Goal: Task Accomplishment & Management: Use online tool/utility

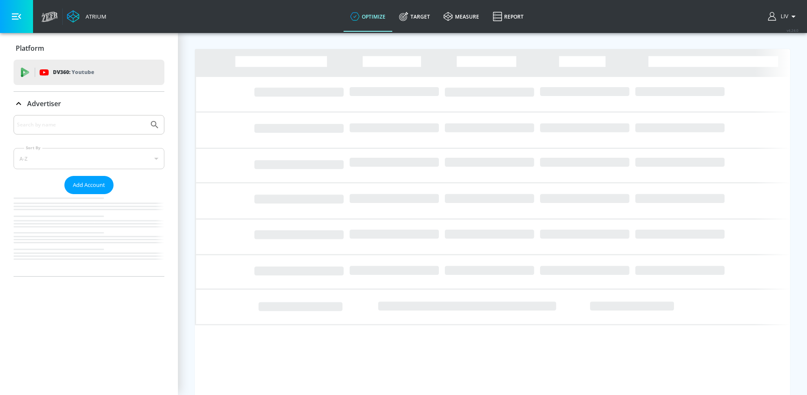
click at [111, 117] on div at bounding box center [89, 124] width 151 height 19
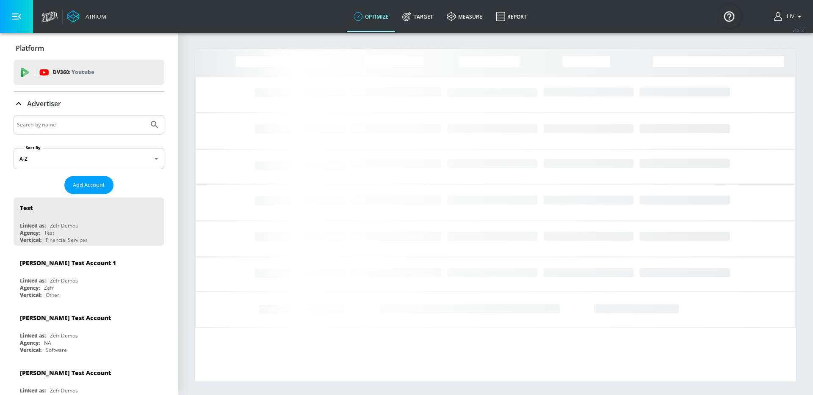
click at [113, 124] on input "Search by name" at bounding box center [81, 124] width 128 height 11
click at [145, 116] on button "Submit Search" at bounding box center [154, 125] width 19 height 19
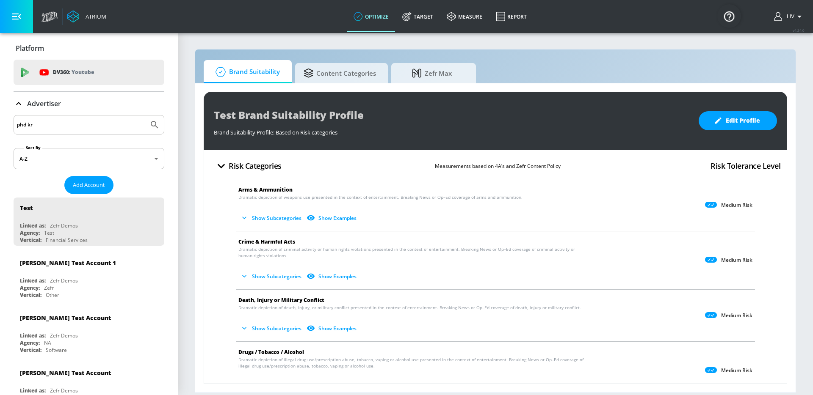
click at [119, 127] on input "phd kr" at bounding box center [81, 124] width 128 height 11
click at [119, 126] on input "phd kr" at bounding box center [81, 124] width 128 height 11
click at [145, 116] on button "Submit Search" at bounding box center [154, 125] width 19 height 19
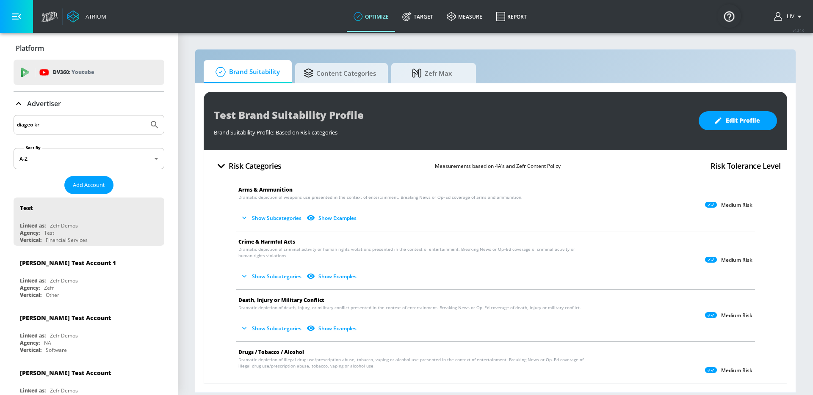
click at [61, 127] on input "diageo kr" at bounding box center [81, 124] width 128 height 11
type input "kr"
click at [145, 116] on button "Submit Search" at bounding box center [154, 125] width 19 height 19
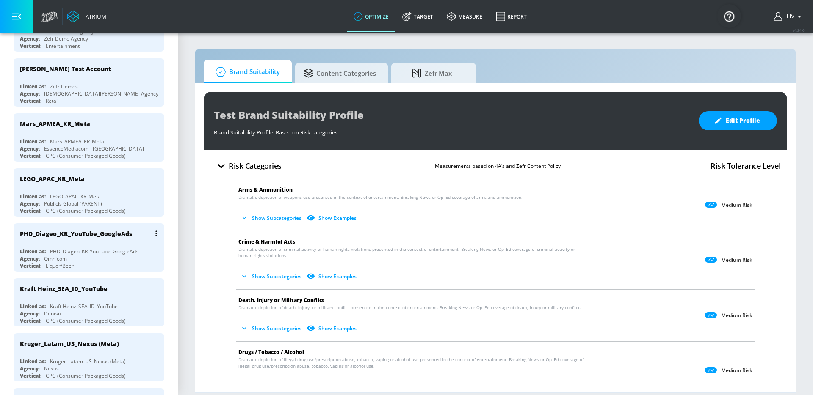
scroll to position [250, 0]
click at [116, 238] on div "PHD_Diageo_KR_YouTube_GoogleAds" at bounding box center [91, 233] width 142 height 20
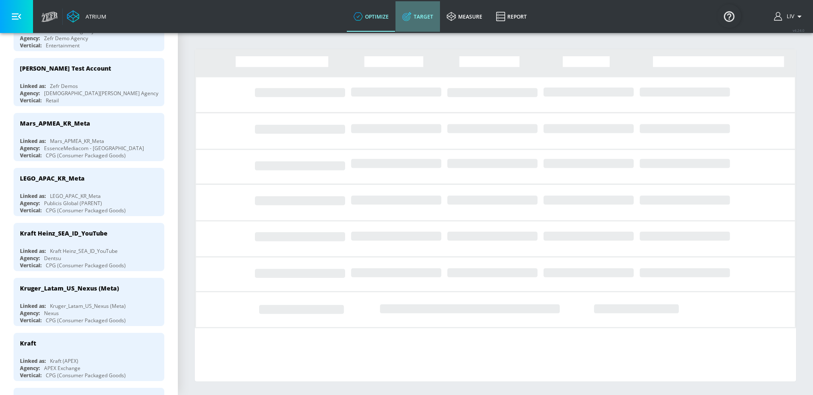
click at [417, 25] on link "Target" at bounding box center [417, 16] width 44 height 30
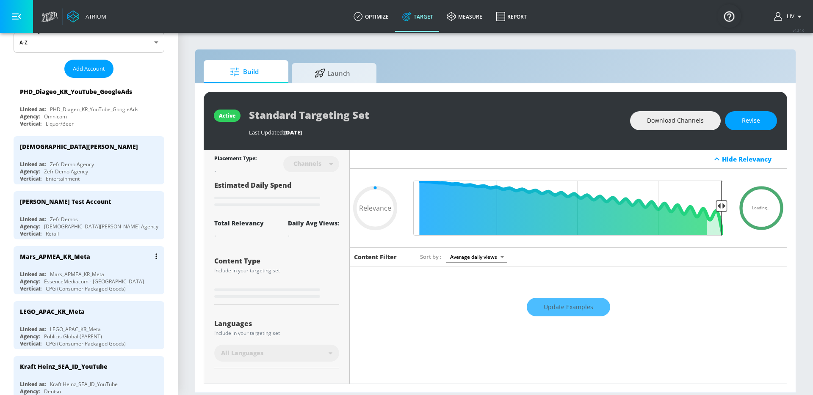
scroll to position [45, 0]
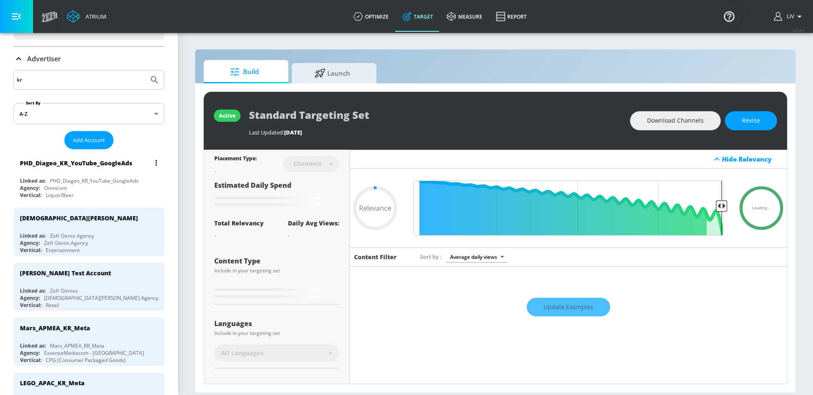
click at [113, 175] on div "PHD_Diageo_KR_YouTube_GoogleAds Linked as: PHD_Diageo_KR_YouTube_GoogleAds Agen…" at bounding box center [89, 177] width 151 height 48
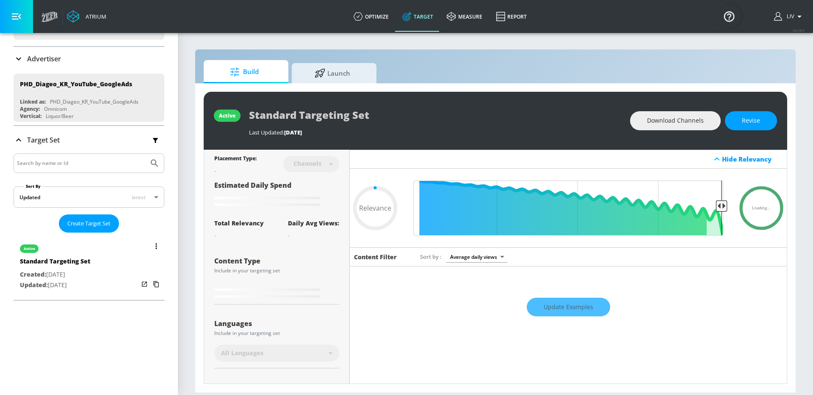
click at [74, 249] on div "active" at bounding box center [55, 246] width 70 height 21
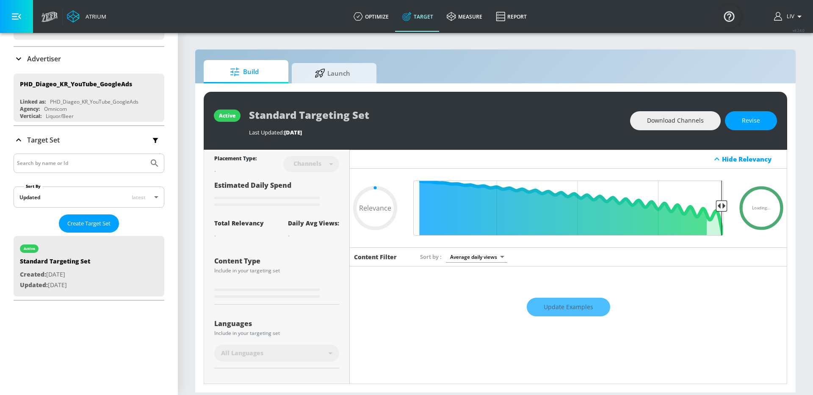
click at [580, 304] on div "Update Examples" at bounding box center [568, 308] width 437 height 30
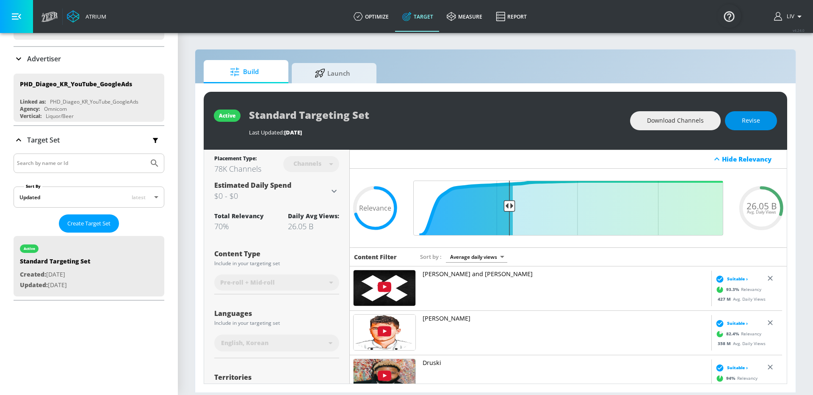
click at [738, 126] on button "Revise" at bounding box center [751, 120] width 52 height 19
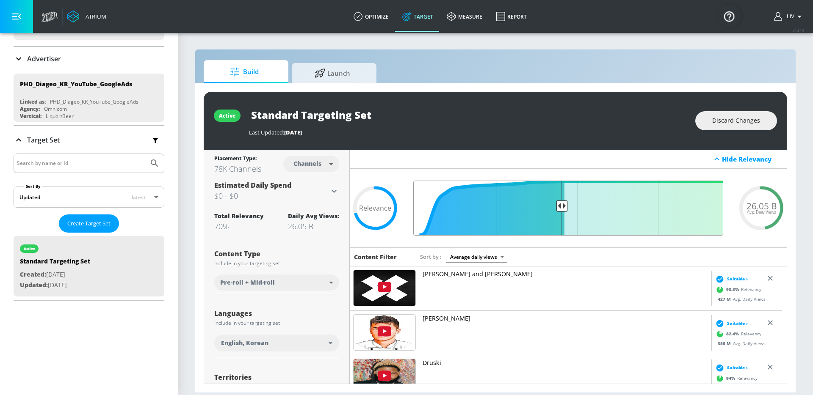
drag, startPoint x: 505, startPoint y: 208, endPoint x: 556, endPoint y: 214, distance: 51.6
click at [556, 214] on input "Final Threshold" at bounding box center [568, 208] width 318 height 55
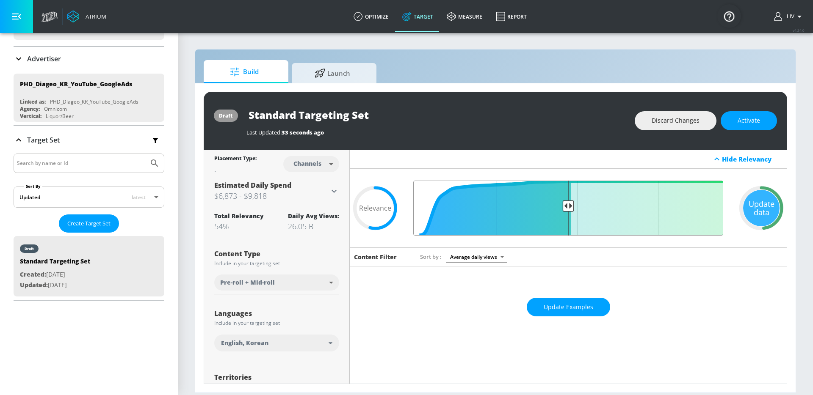
drag, startPoint x: 556, startPoint y: 209, endPoint x: 562, endPoint y: 210, distance: 6.4
click at [562, 210] on input "Final Threshold" at bounding box center [568, 208] width 318 height 55
click at [569, 206] on input "Final Threshold" at bounding box center [568, 208] width 318 height 55
drag, startPoint x: 573, startPoint y: 206, endPoint x: 586, endPoint y: 204, distance: 13.2
type input "0.45"
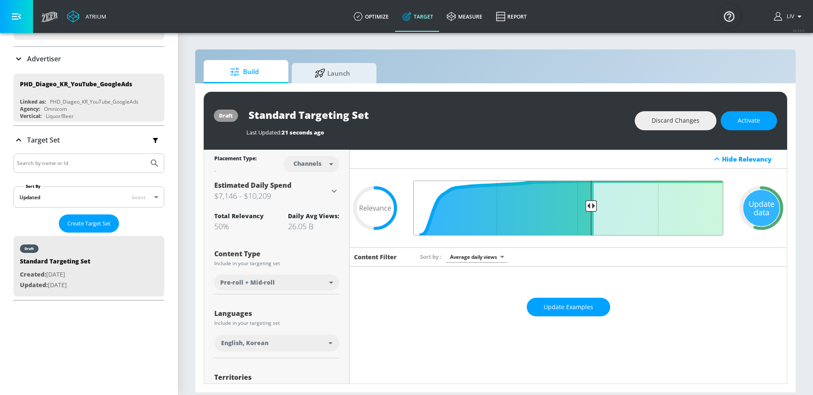
click at [586, 204] on input "Final Threshold" at bounding box center [568, 208] width 318 height 55
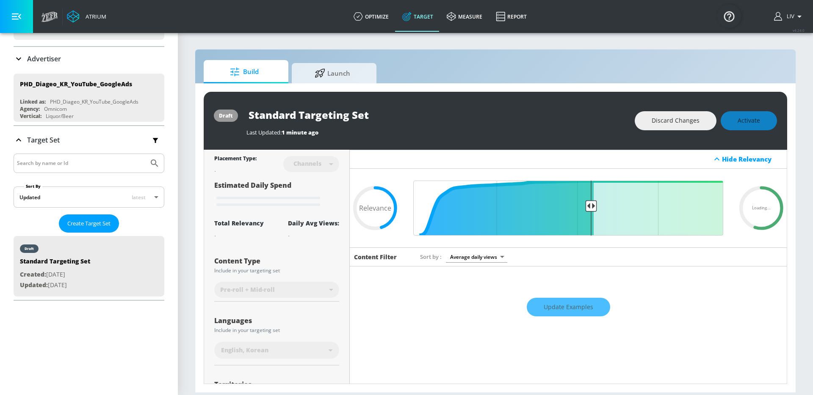
click at [585, 163] on div "Hide Relevancy" at bounding box center [568, 159] width 437 height 19
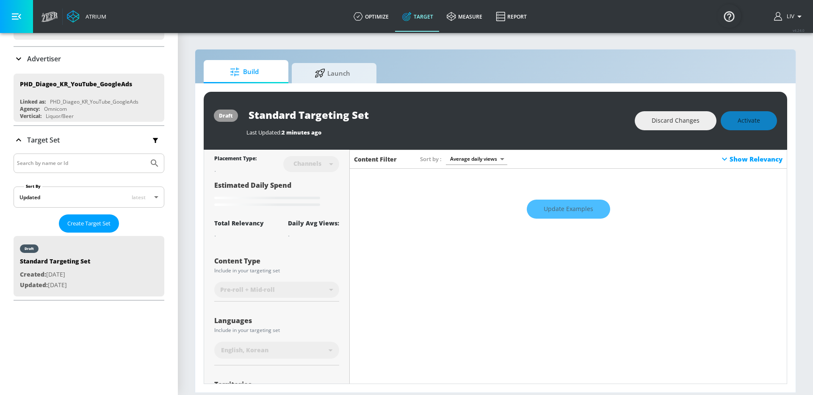
click at [596, 169] on div "Content Filter Sort by Average daily views avg_daily_views_last_7_days Show Rel…" at bounding box center [568, 327] width 437 height 355
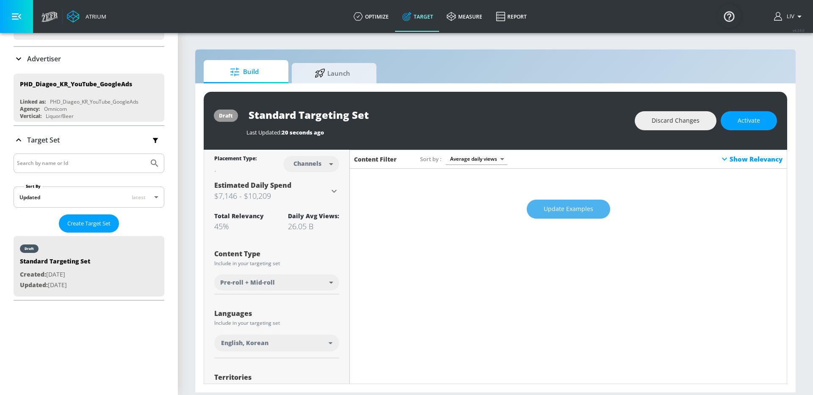
click at [577, 209] on span "Update Examples" at bounding box center [569, 209] width 50 height 11
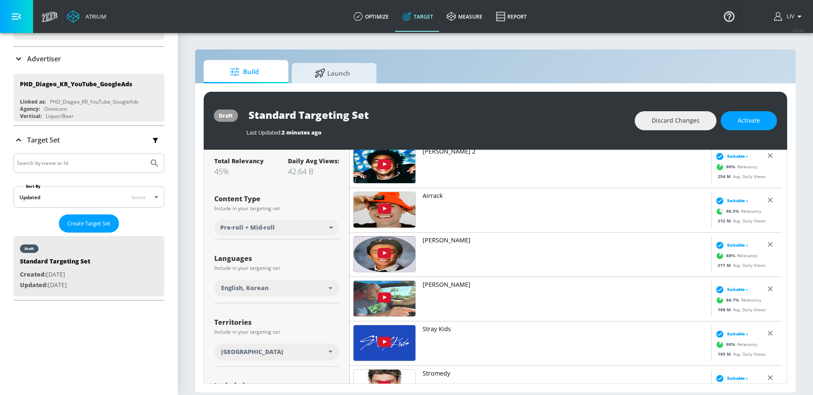
scroll to position [133, 0]
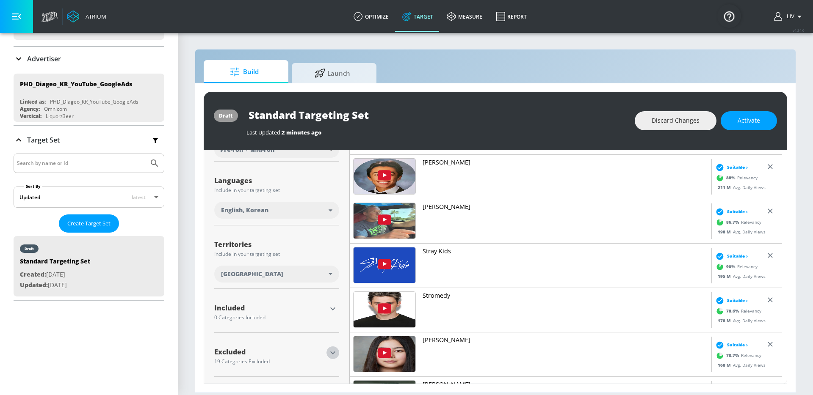
click at [333, 354] on icon "button" at bounding box center [333, 353] width 10 height 10
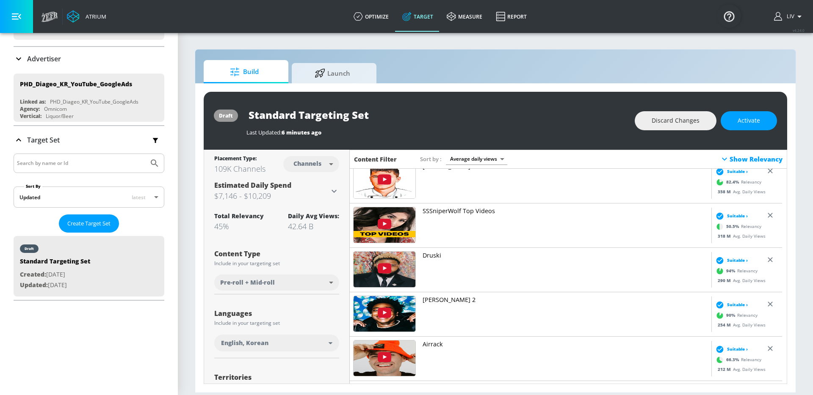
scroll to position [0, 0]
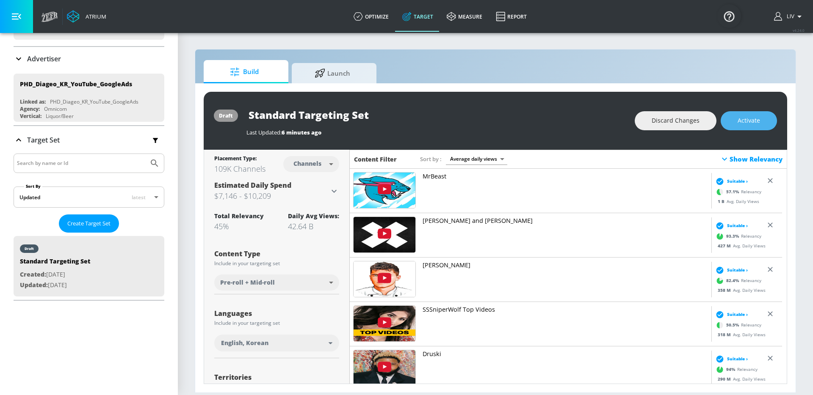
click at [733, 124] on button "Activate" at bounding box center [749, 120] width 56 height 19
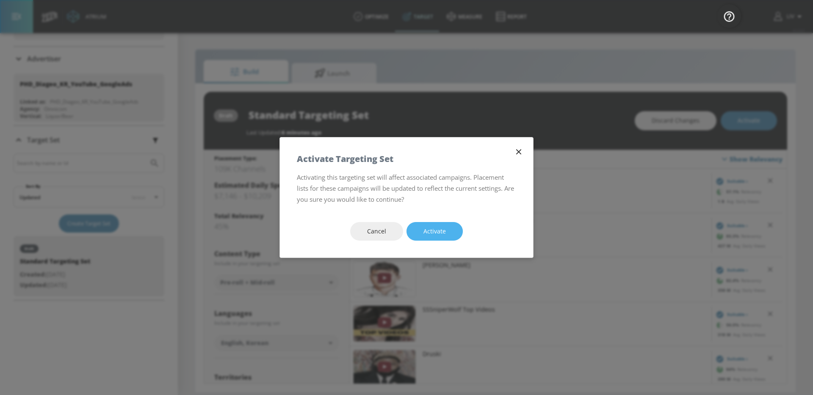
click at [428, 234] on span "Activate" at bounding box center [434, 232] width 22 height 11
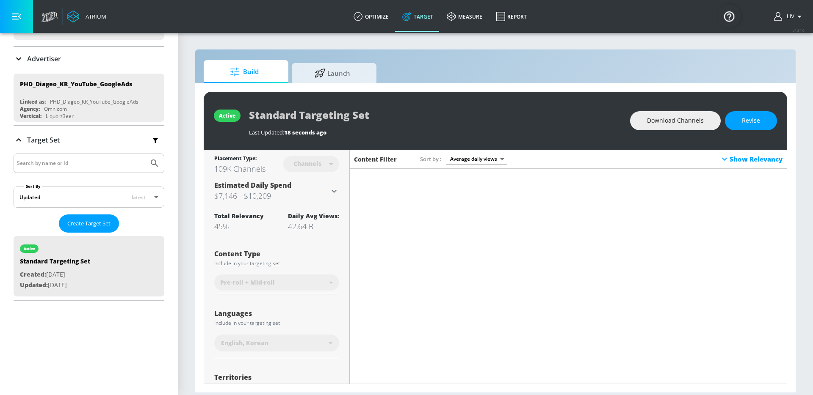
scroll to position [1717, 0]
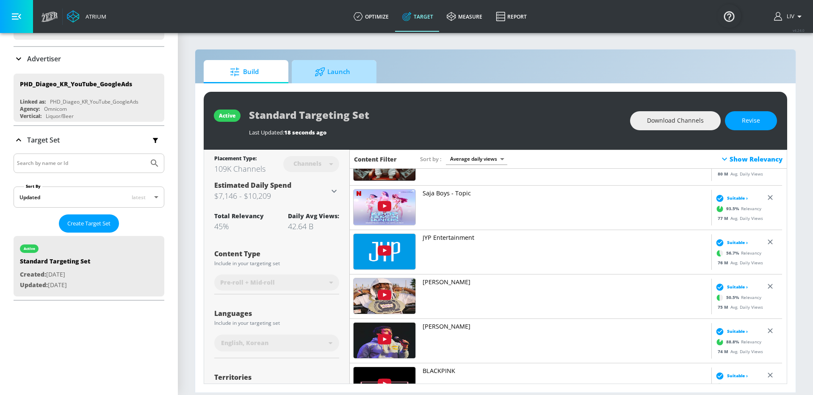
click at [361, 73] on span "Launch" at bounding box center [332, 72] width 64 height 20
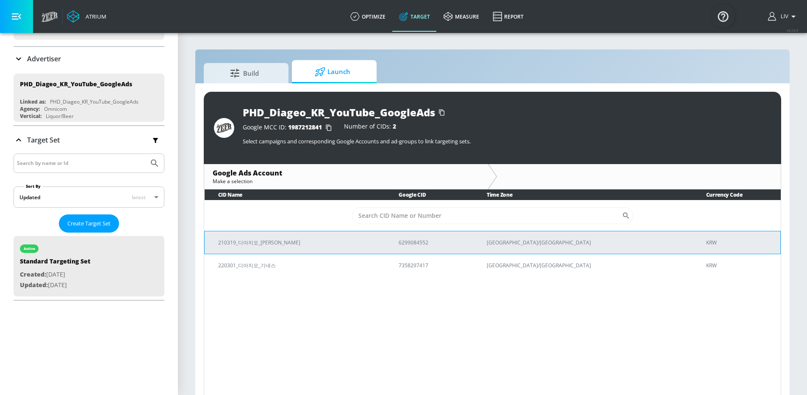
click at [283, 240] on p "210319_디아지오_조니워커" at bounding box center [298, 242] width 160 height 9
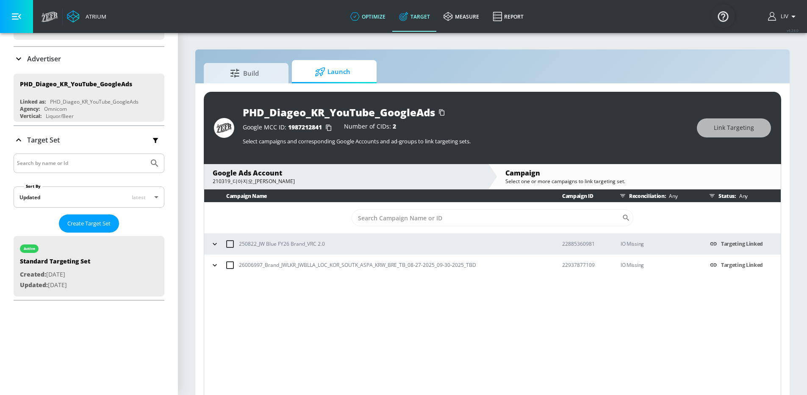
click at [371, 22] on link "optimize" at bounding box center [367, 16] width 49 height 30
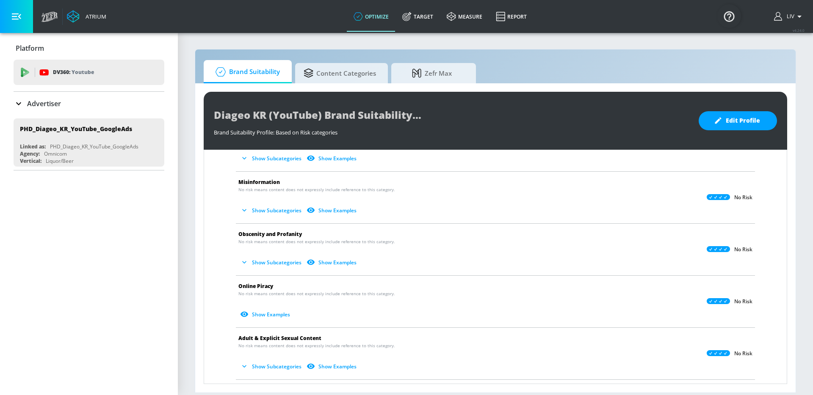
scroll to position [267, 0]
click at [254, 265] on button "Show Subcategories" at bounding box center [271, 264] width 66 height 14
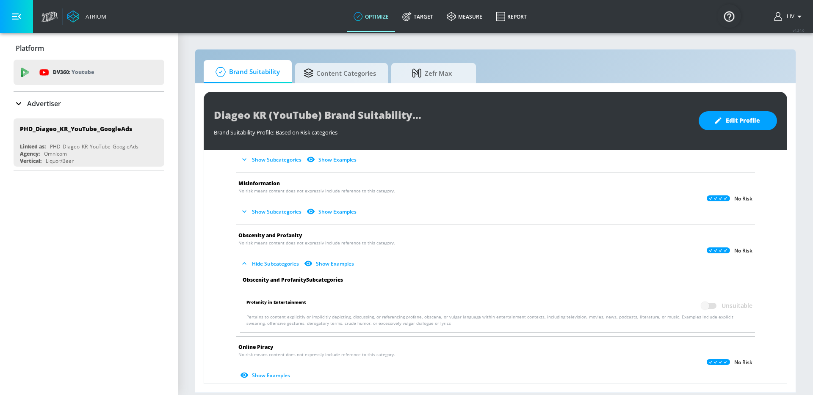
click at [254, 265] on button "Hide Subcategories" at bounding box center [270, 264] width 64 height 14
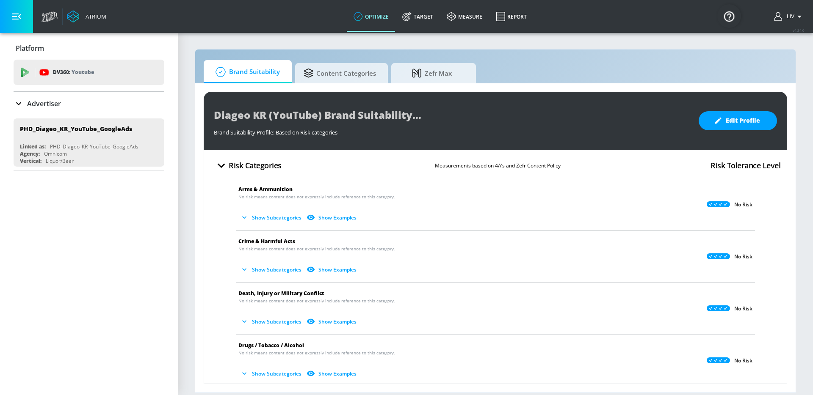
scroll to position [0, 0]
click at [427, 72] on span "Zefr Max" at bounding box center [432, 72] width 64 height 20
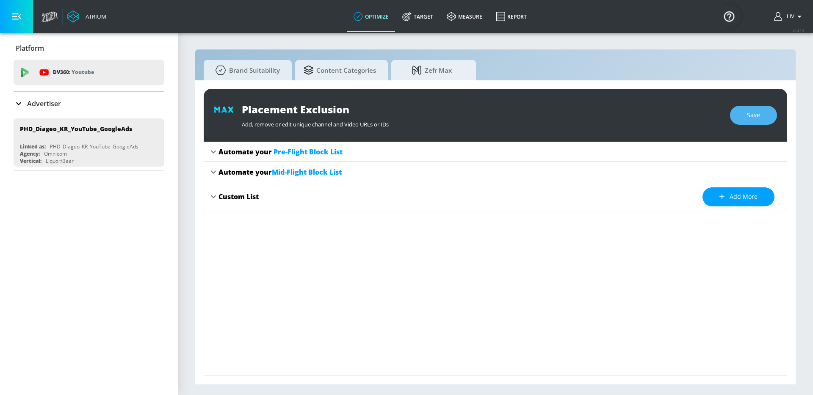
click at [773, 117] on button "Save" at bounding box center [753, 115] width 47 height 19
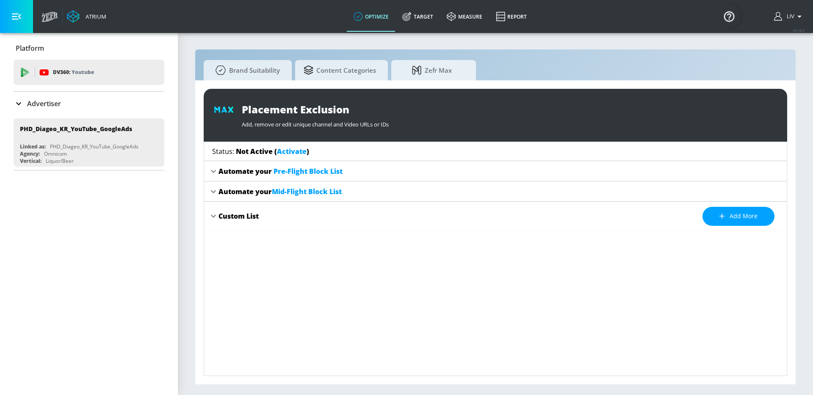
click at [291, 153] on link "Activate" at bounding box center [292, 151] width 30 height 9
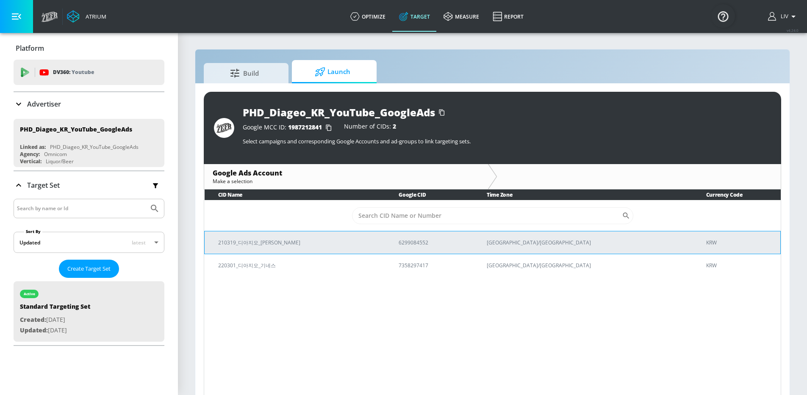
click at [405, 249] on td "6299084552" at bounding box center [429, 242] width 88 height 23
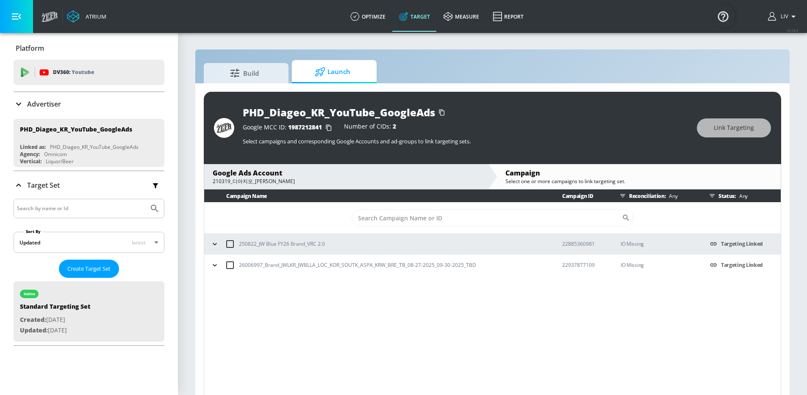
click at [213, 247] on icon "button" at bounding box center [214, 244] width 8 height 8
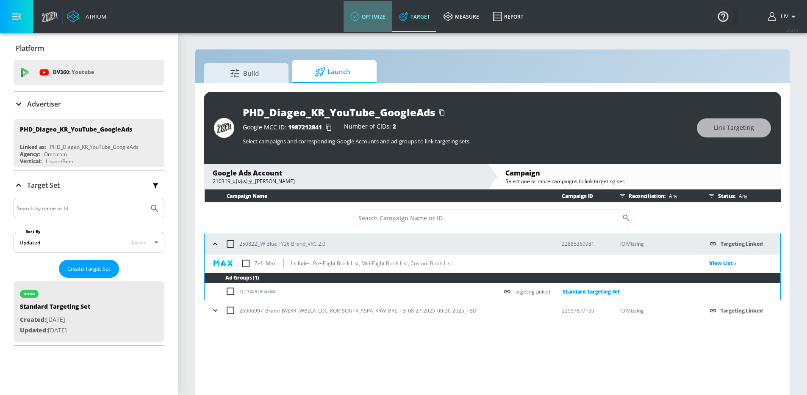
click at [376, 18] on link "optimize" at bounding box center [367, 16] width 49 height 30
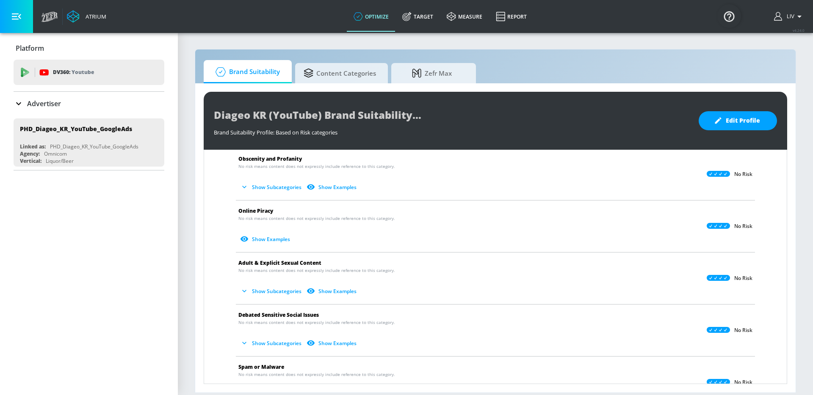
scroll to position [174, 0]
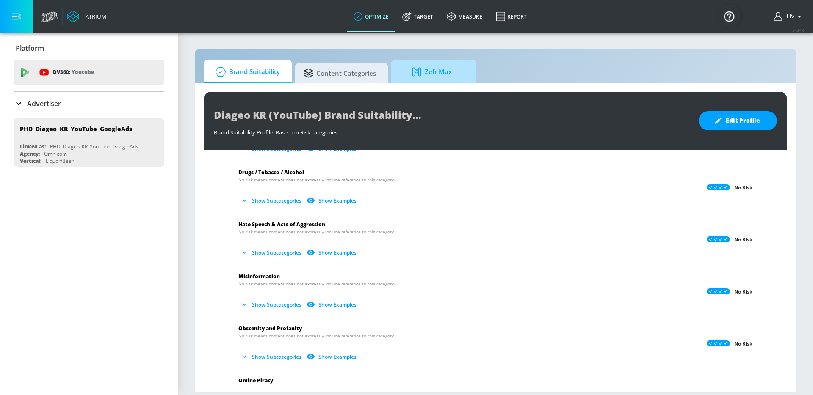
click at [416, 83] on link "Zefr Max" at bounding box center [433, 71] width 85 height 23
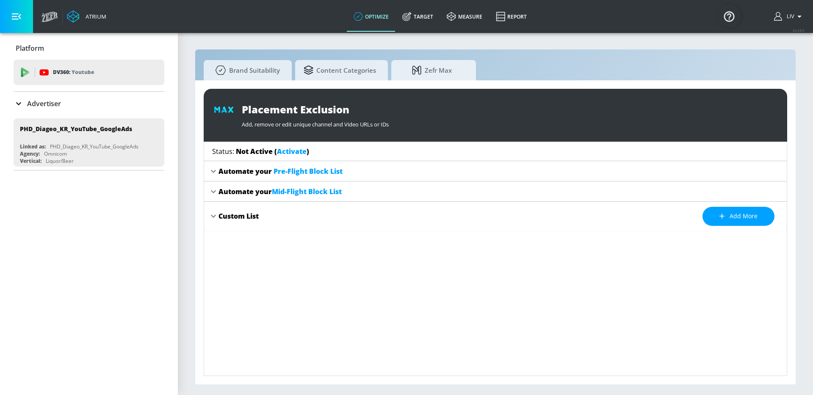
click at [233, 216] on div "Custom List" at bounding box center [238, 216] width 40 height 9
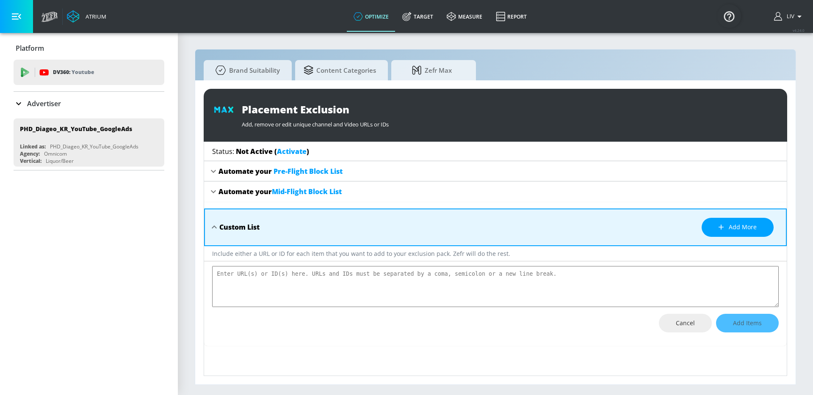
click at [292, 153] on link "Activate" at bounding box center [292, 151] width 30 height 9
